Goal: Task Accomplishment & Management: Use online tool/utility

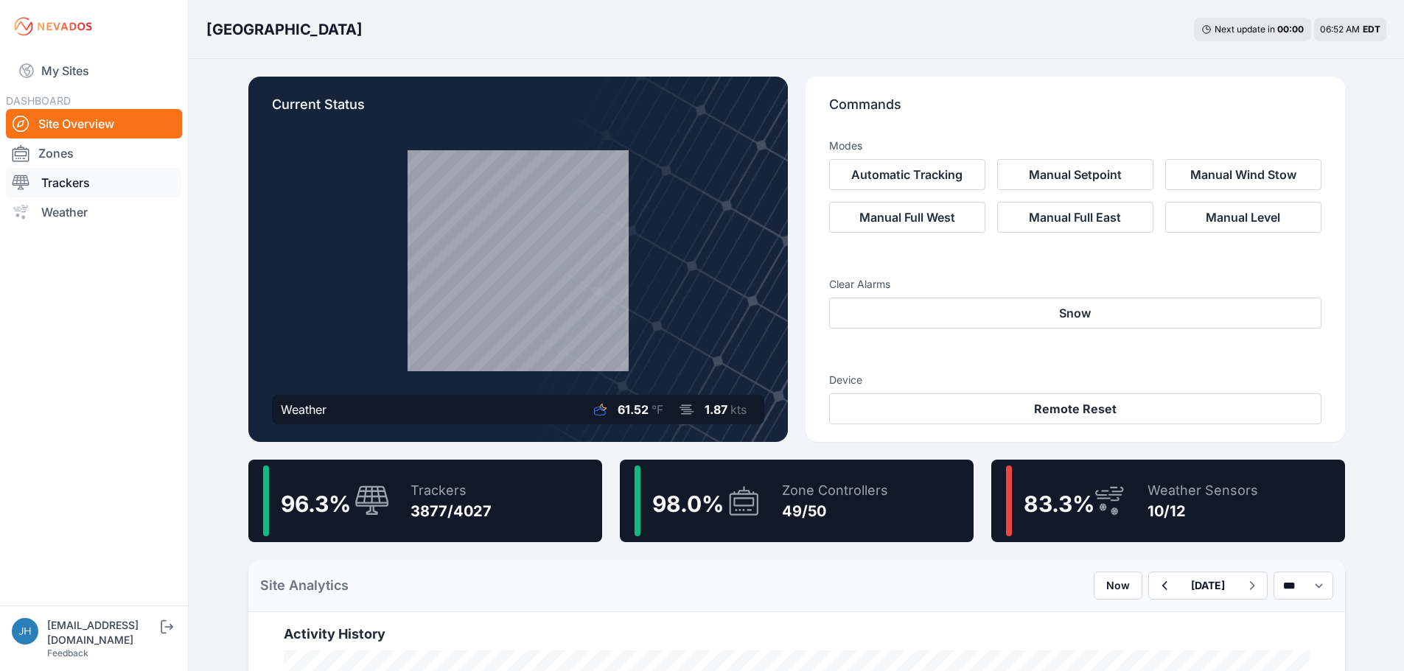
click at [63, 184] on link "Trackers" at bounding box center [94, 182] width 176 height 29
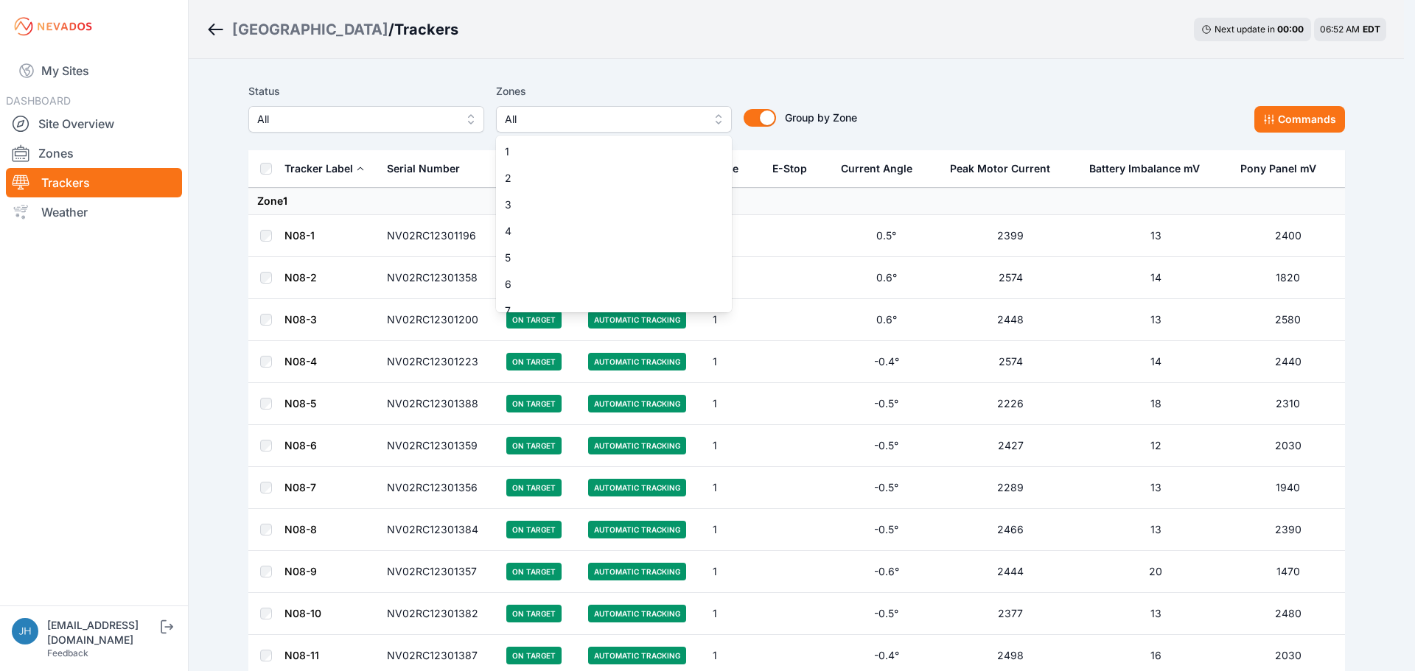
click at [717, 116] on button "All" at bounding box center [614, 119] width 236 height 27
click at [662, 150] on span "1" at bounding box center [605, 151] width 200 height 15
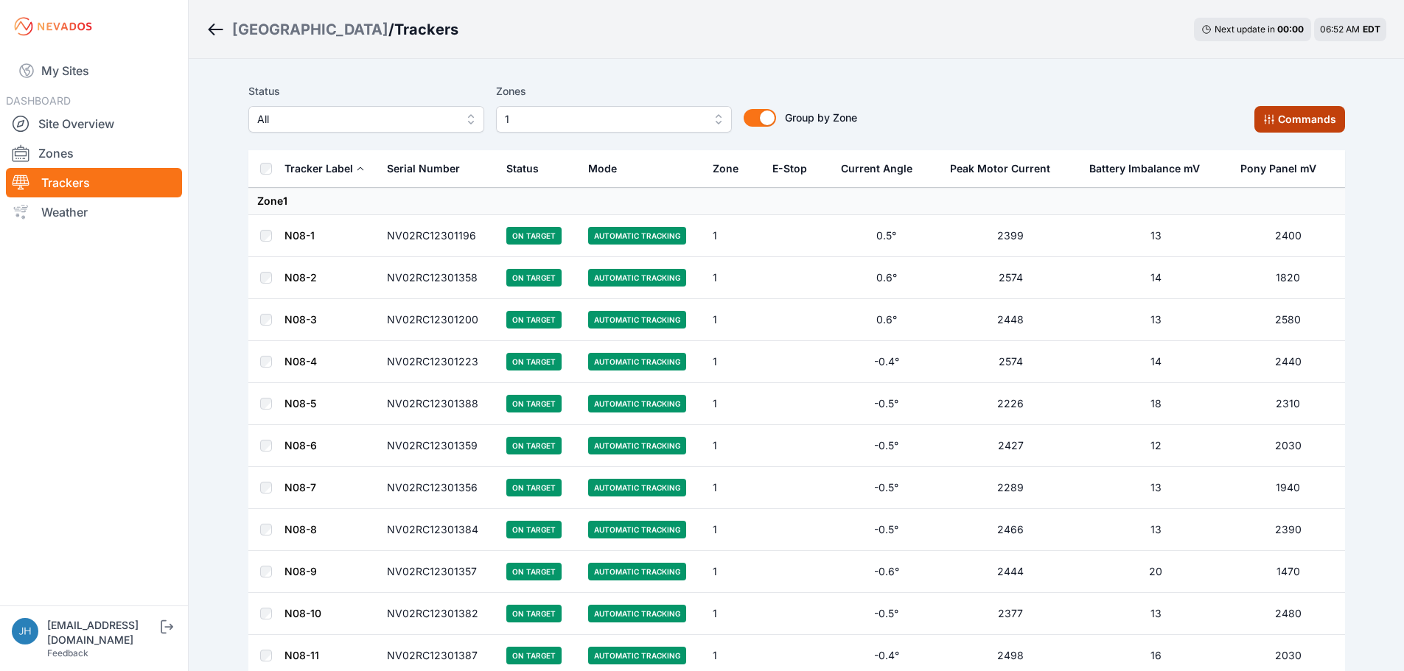
click at [1284, 122] on button "Commands" at bounding box center [1299, 119] width 91 height 27
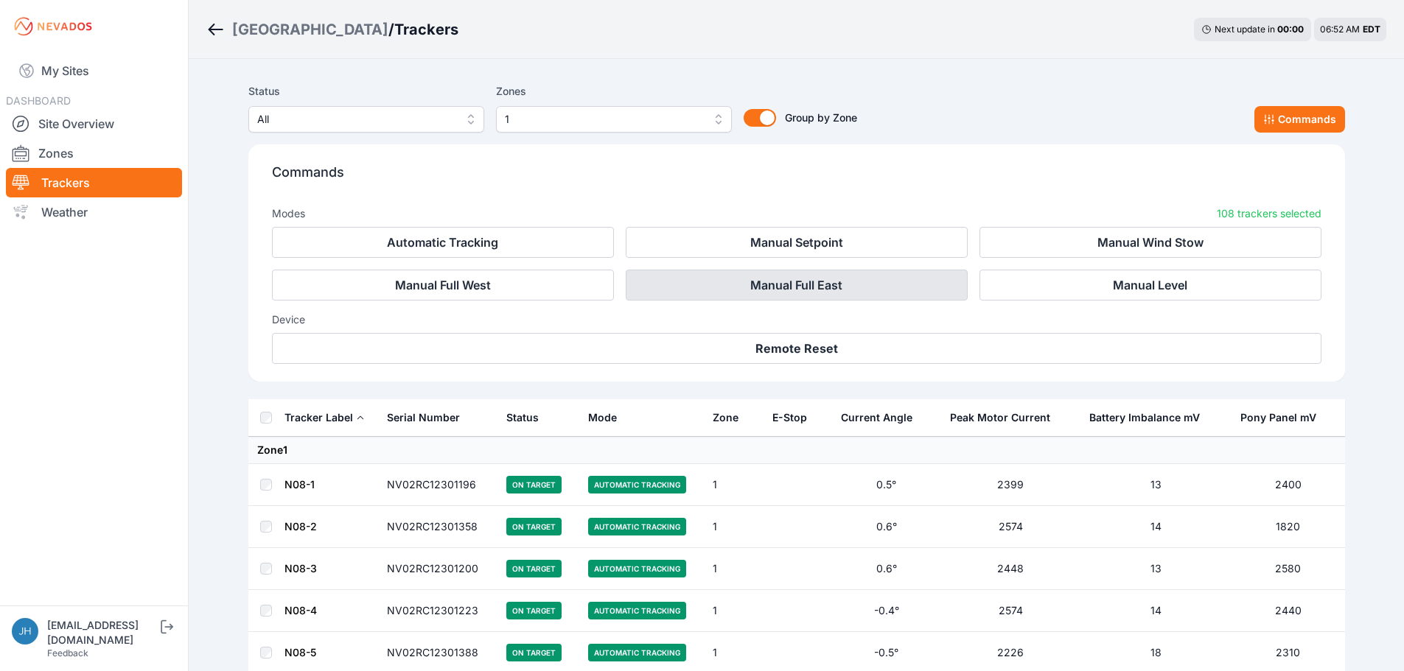
click at [832, 287] on button "Manual Full East" at bounding box center [797, 285] width 342 height 31
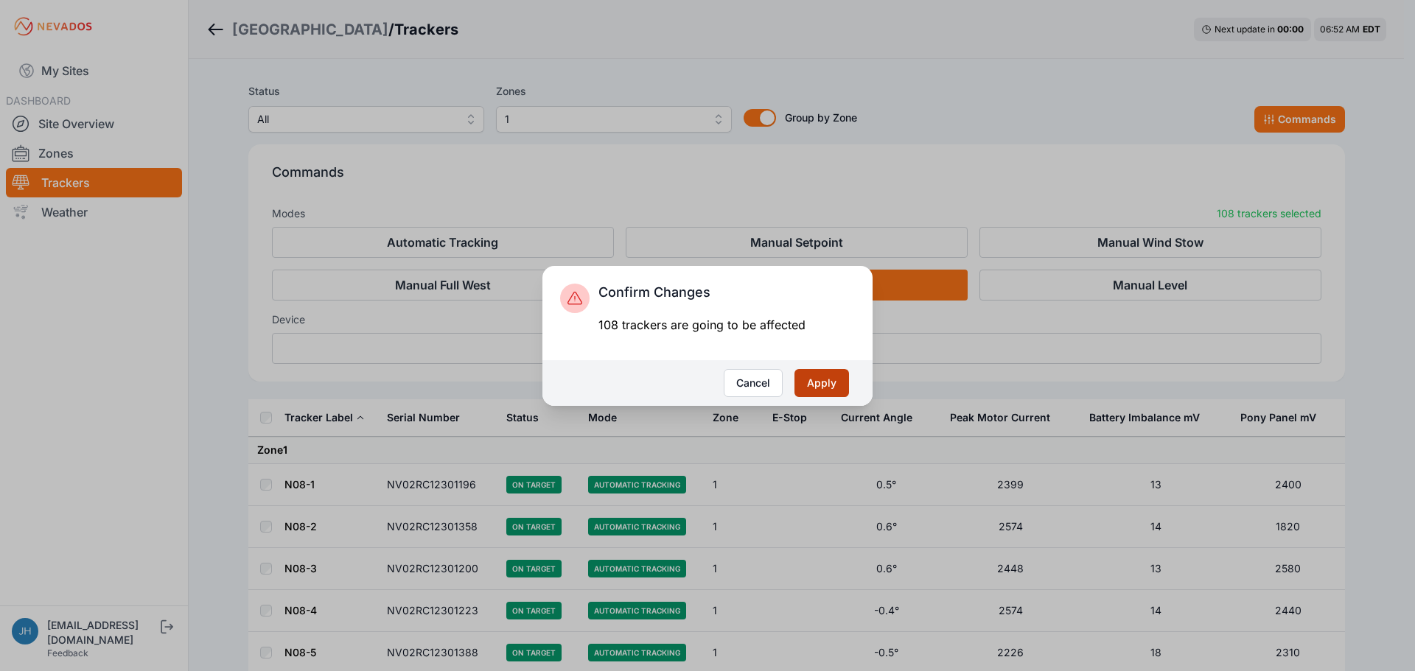
click at [824, 388] on button "Apply" at bounding box center [821, 383] width 55 height 28
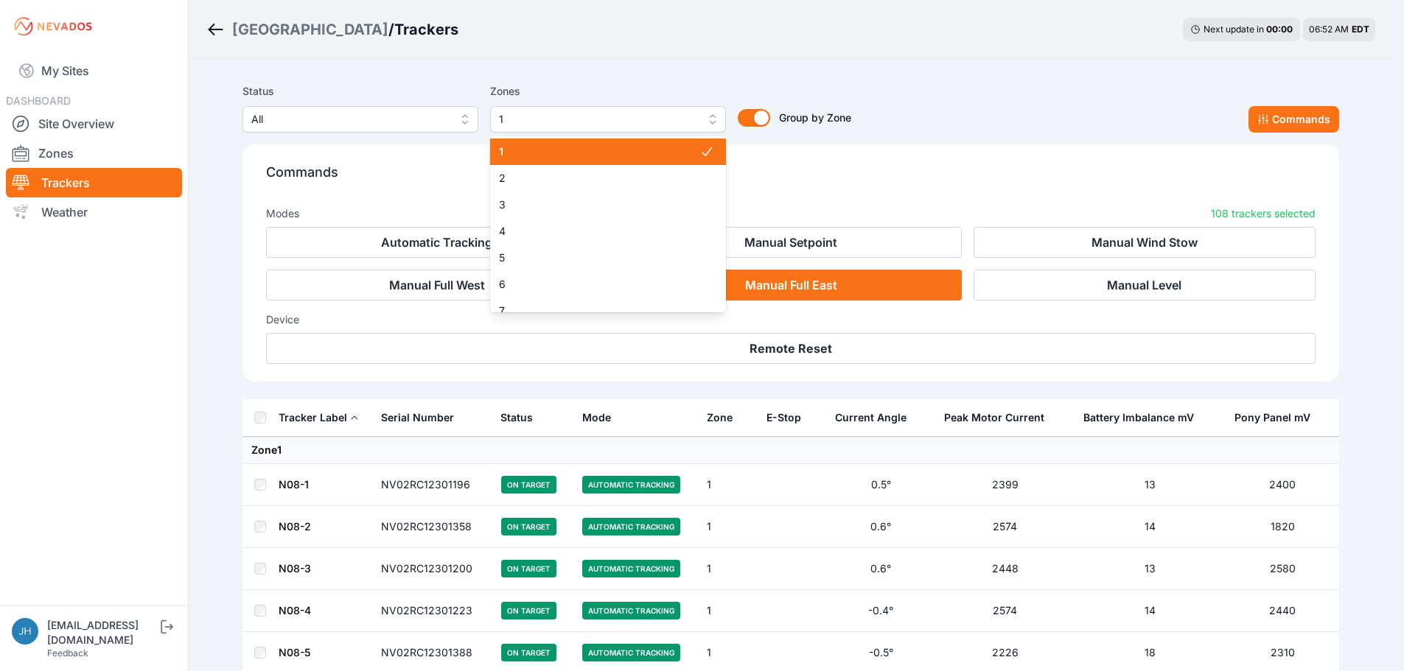
click at [716, 117] on button "1" at bounding box center [608, 119] width 236 height 27
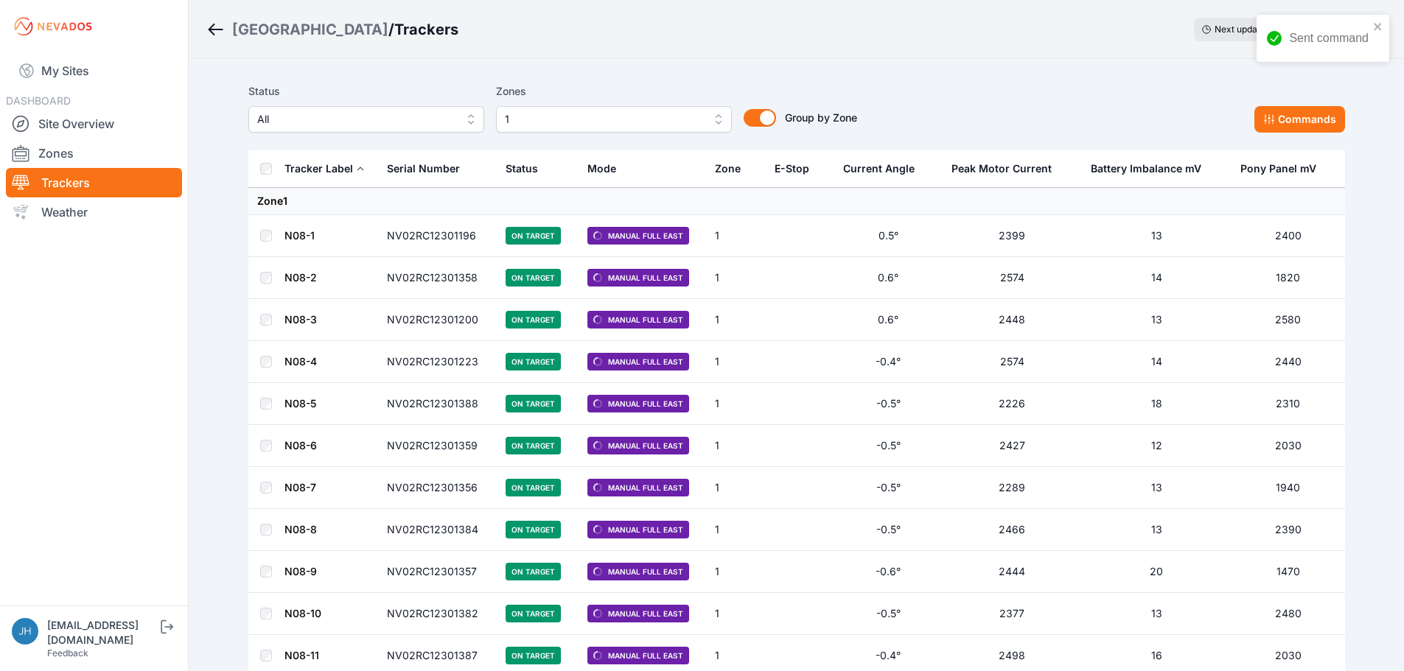
click at [713, 116] on button "1" at bounding box center [614, 119] width 236 height 27
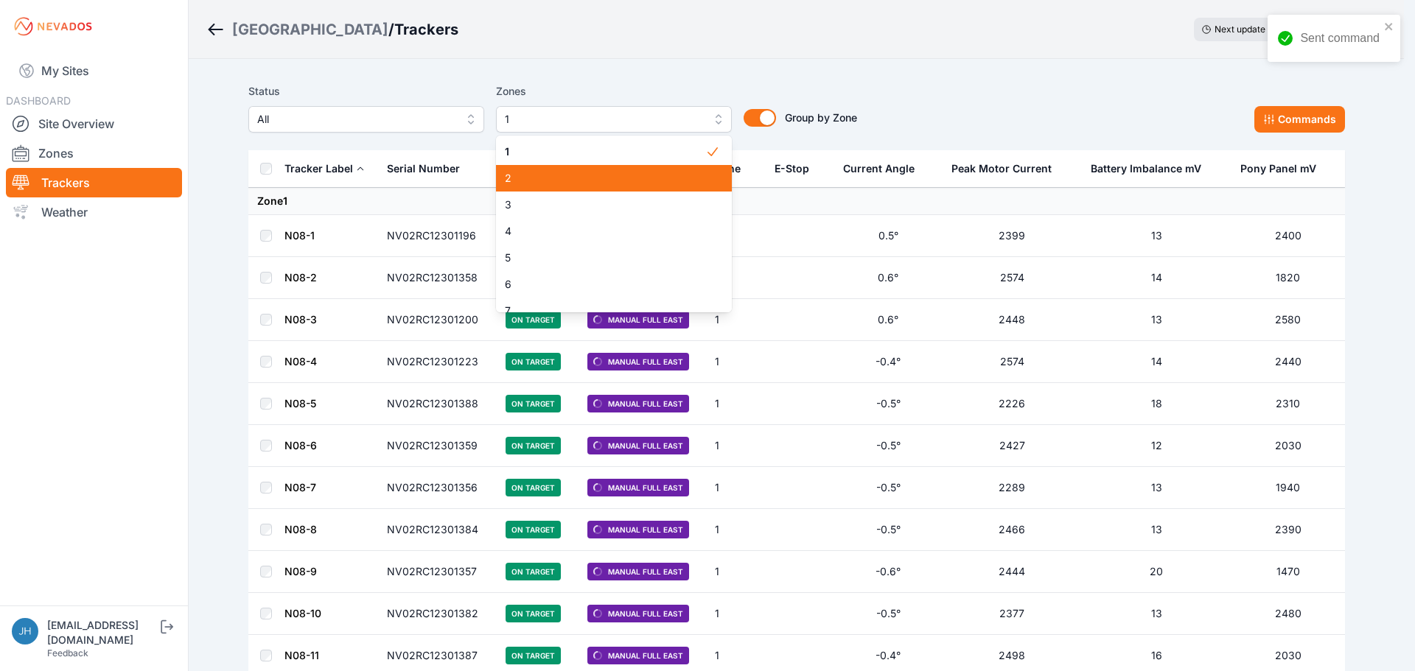
click at [654, 184] on span "2" at bounding box center [605, 178] width 200 height 15
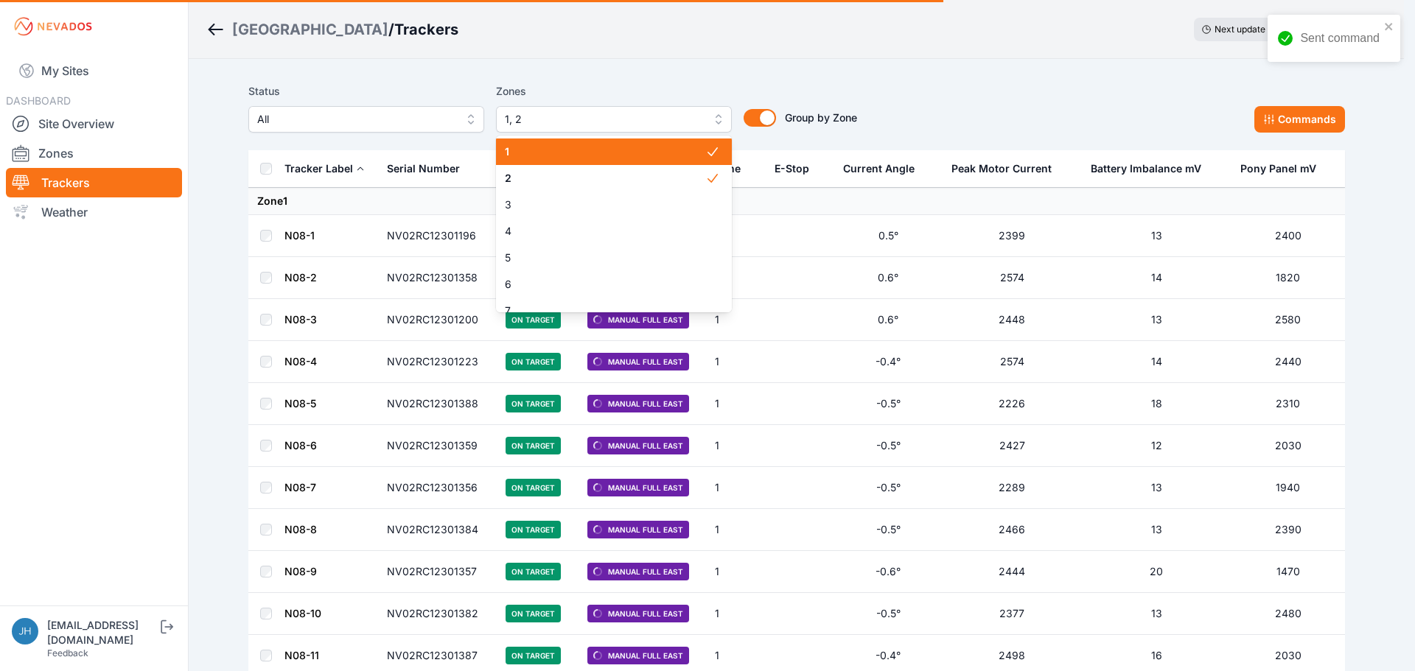
click at [652, 147] on span "1" at bounding box center [605, 151] width 200 height 15
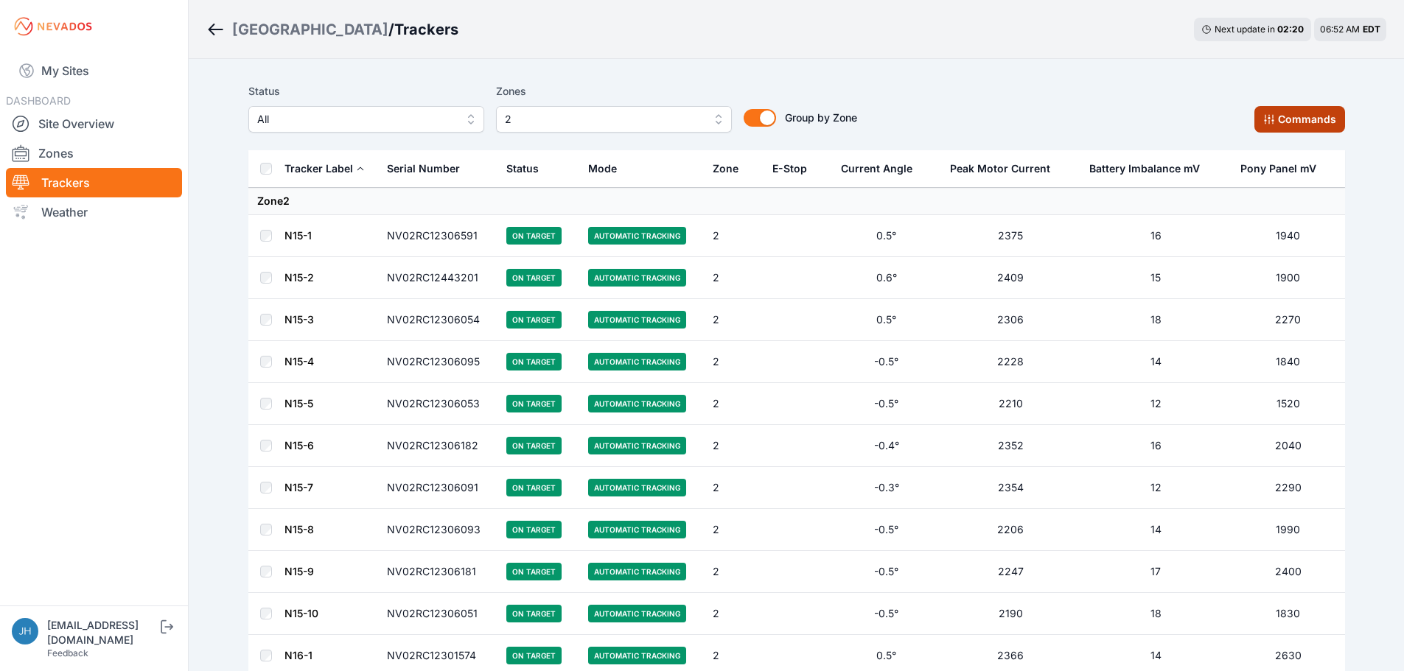
click at [1271, 113] on button "Commands" at bounding box center [1299, 119] width 91 height 27
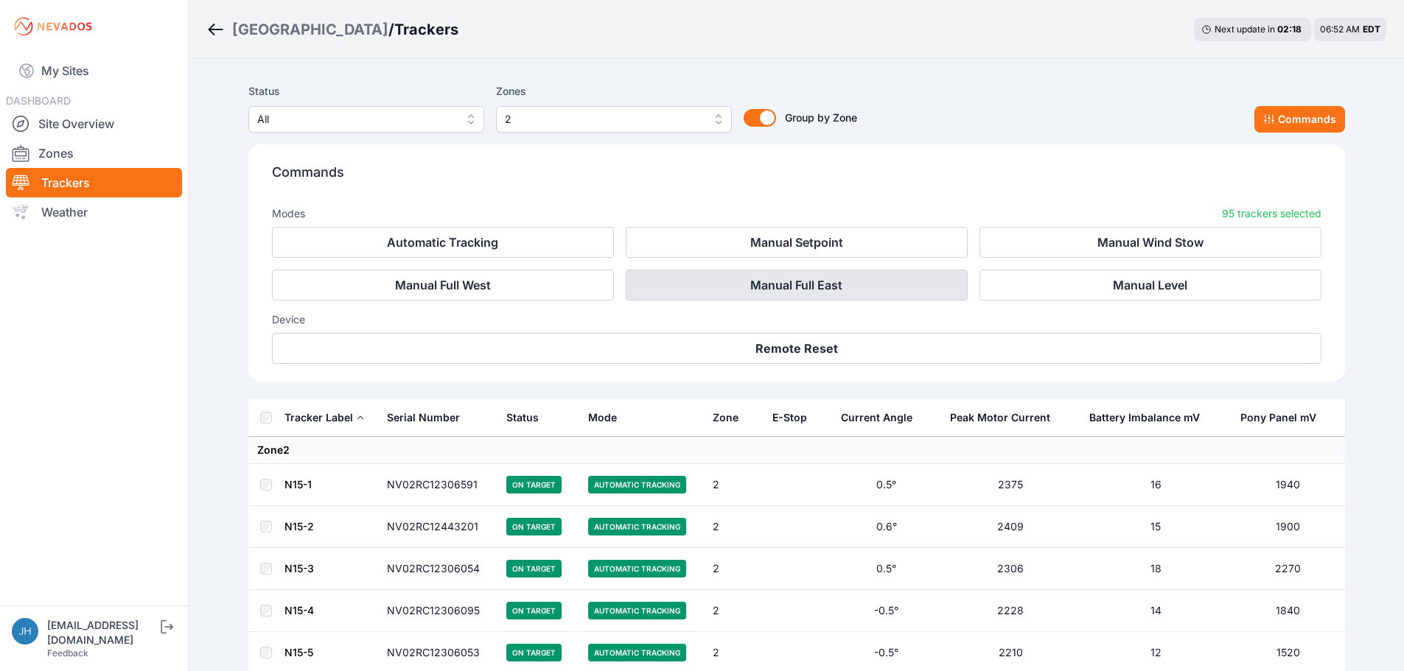
click at [859, 290] on button "Manual Full East" at bounding box center [797, 285] width 342 height 31
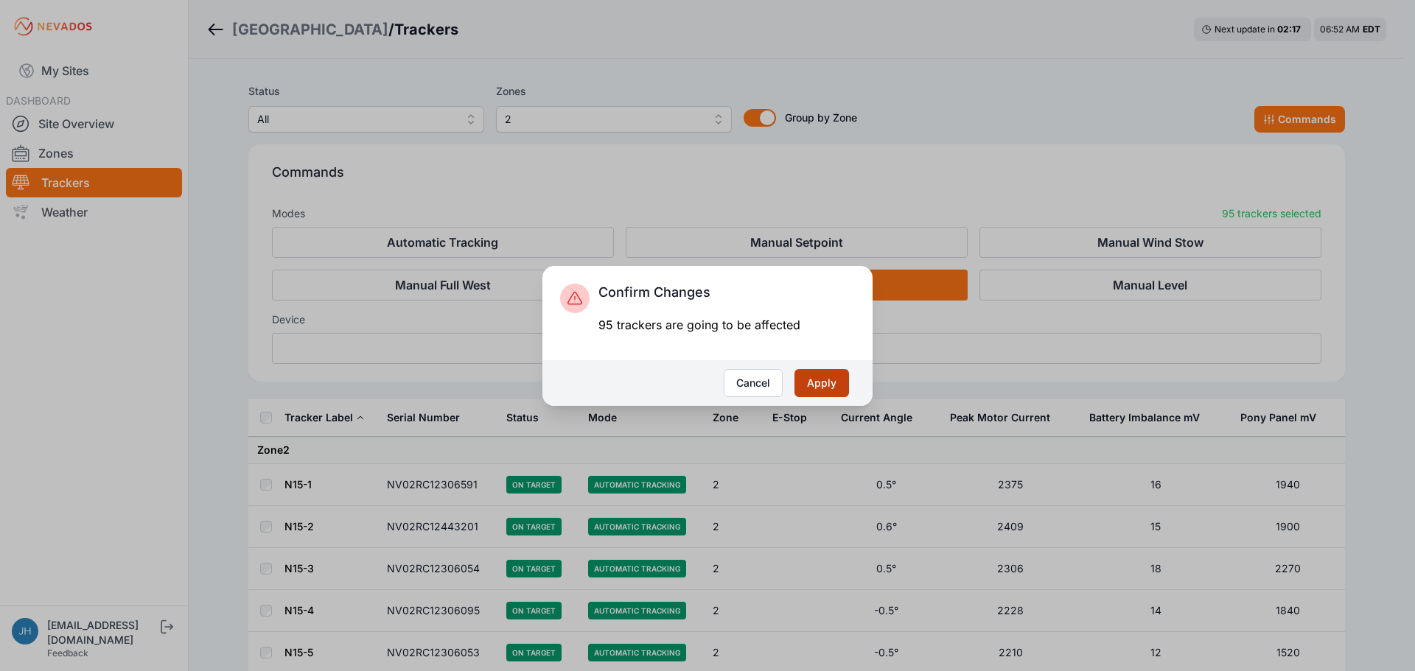
click at [823, 380] on button "Apply" at bounding box center [821, 383] width 55 height 28
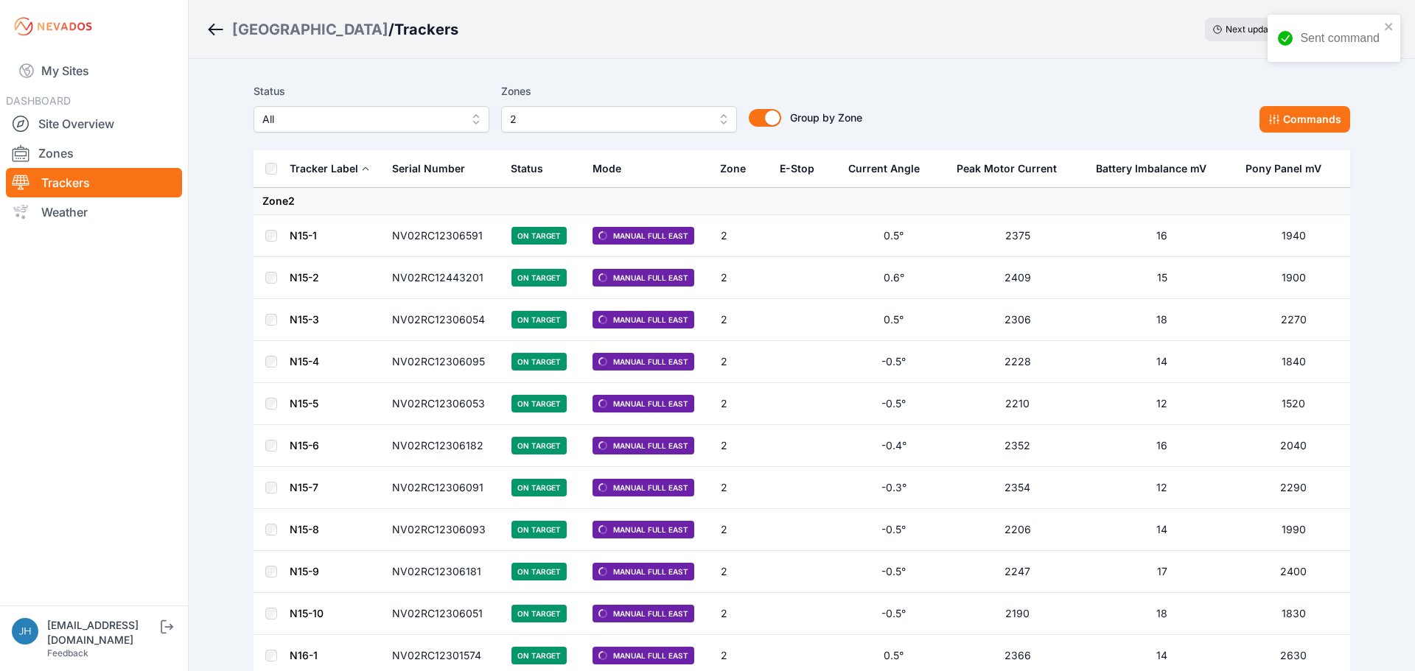
click at [717, 116] on button "2" at bounding box center [619, 119] width 236 height 27
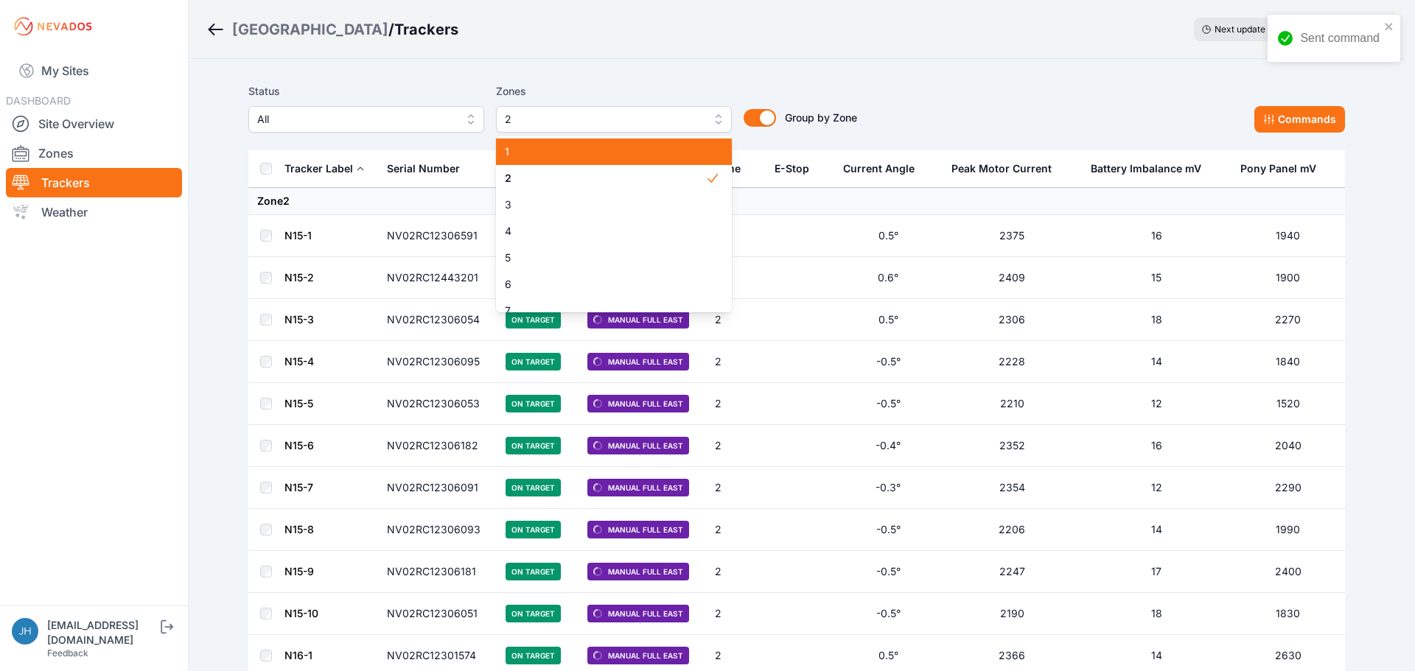
click at [698, 159] on div "1" at bounding box center [614, 152] width 236 height 27
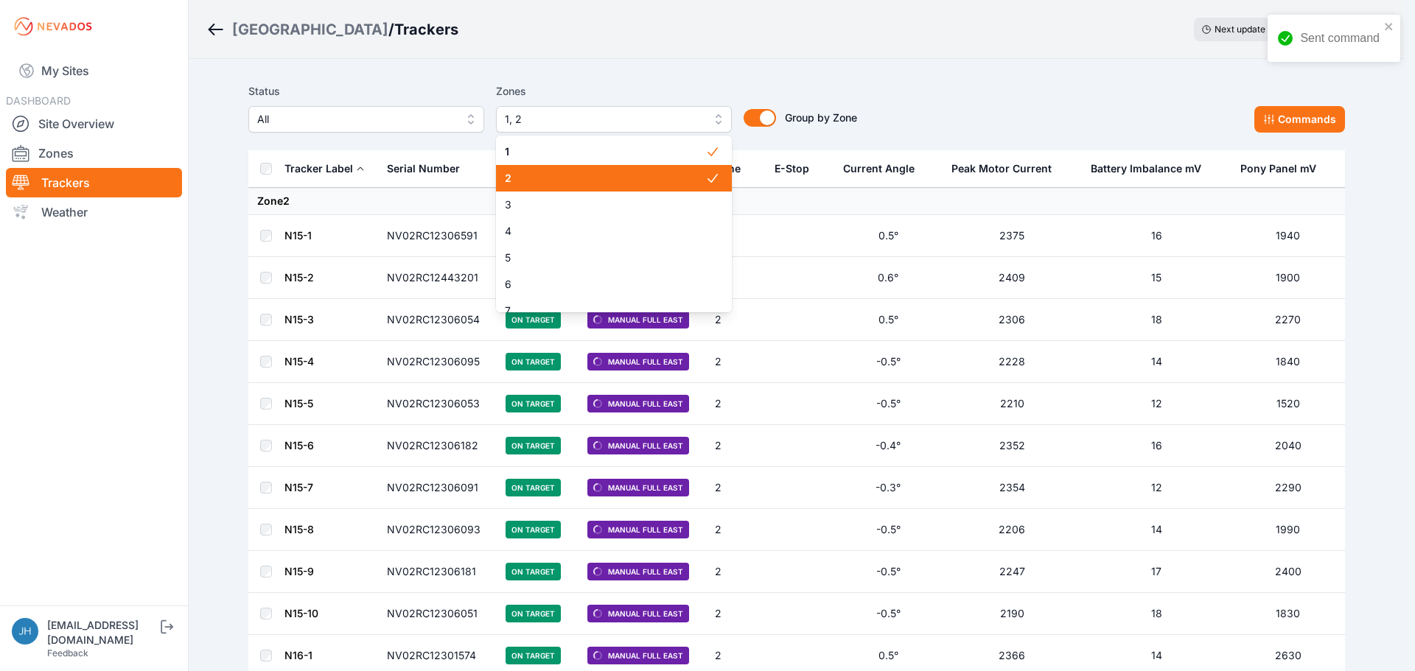
click at [691, 179] on span "2" at bounding box center [605, 178] width 200 height 15
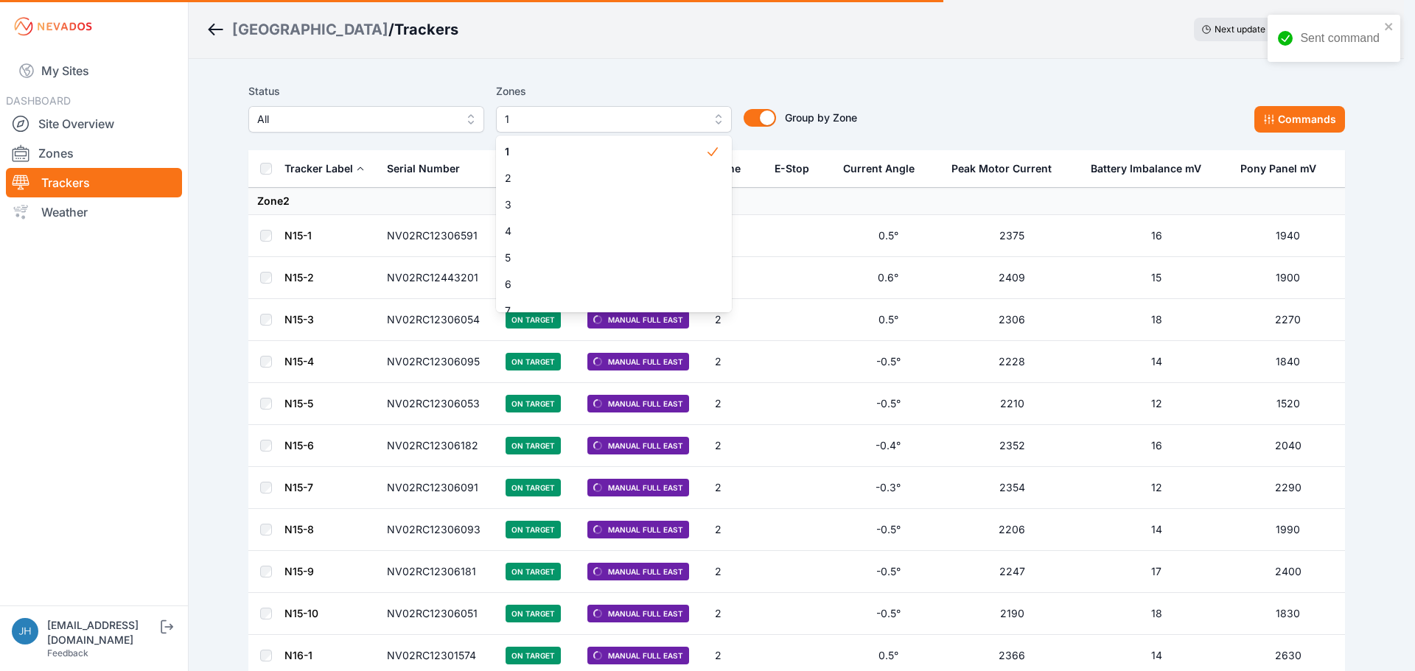
click at [900, 91] on div "Status All Zones 1 1 2 3 4 5 6 7 8 9 10 11 12 13 14 15 16 17 18 19 20 21 22 23 …" at bounding box center [796, 108] width 1097 height 50
